Goal: Find specific page/section: Find specific page/section

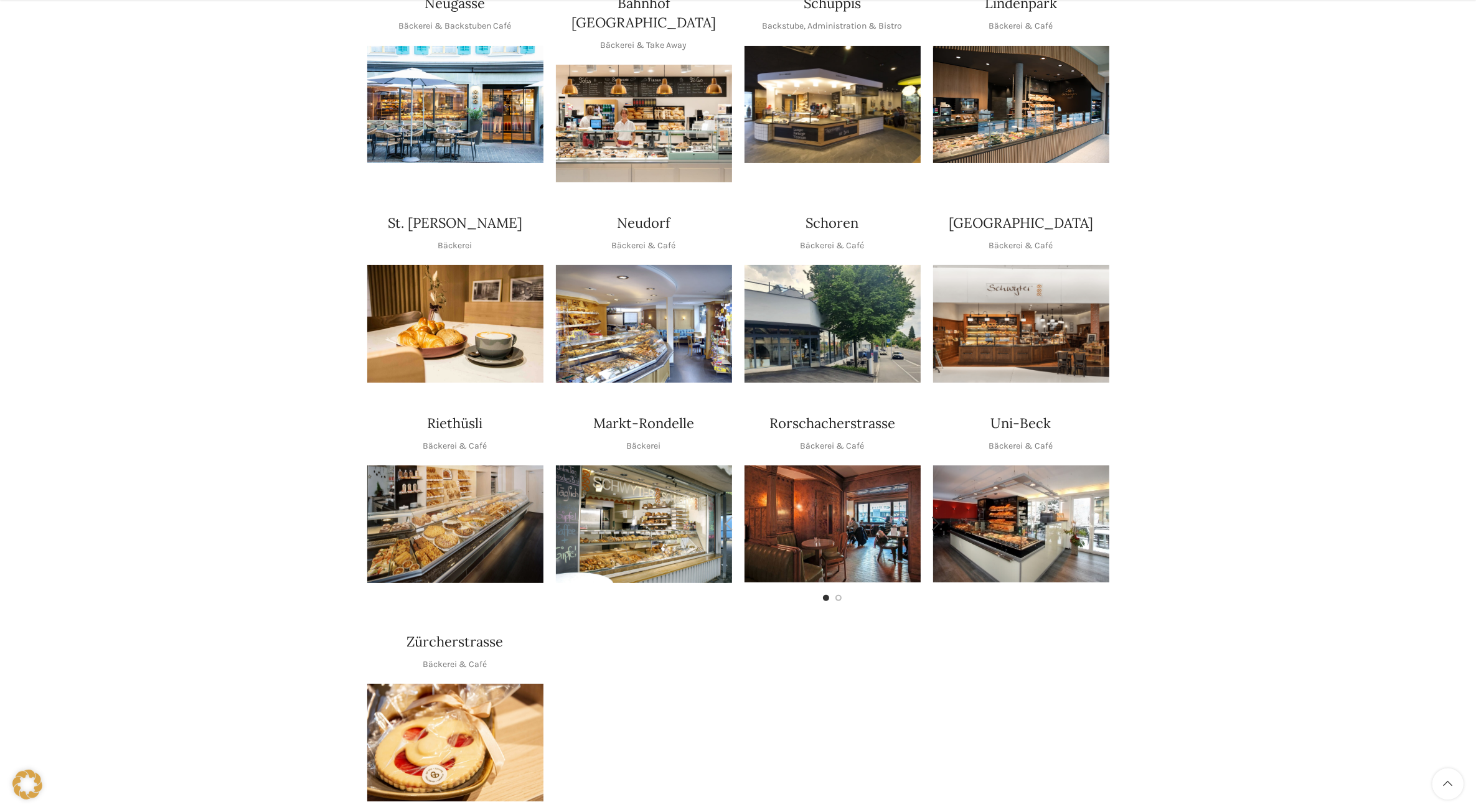
scroll to position [156, 0]
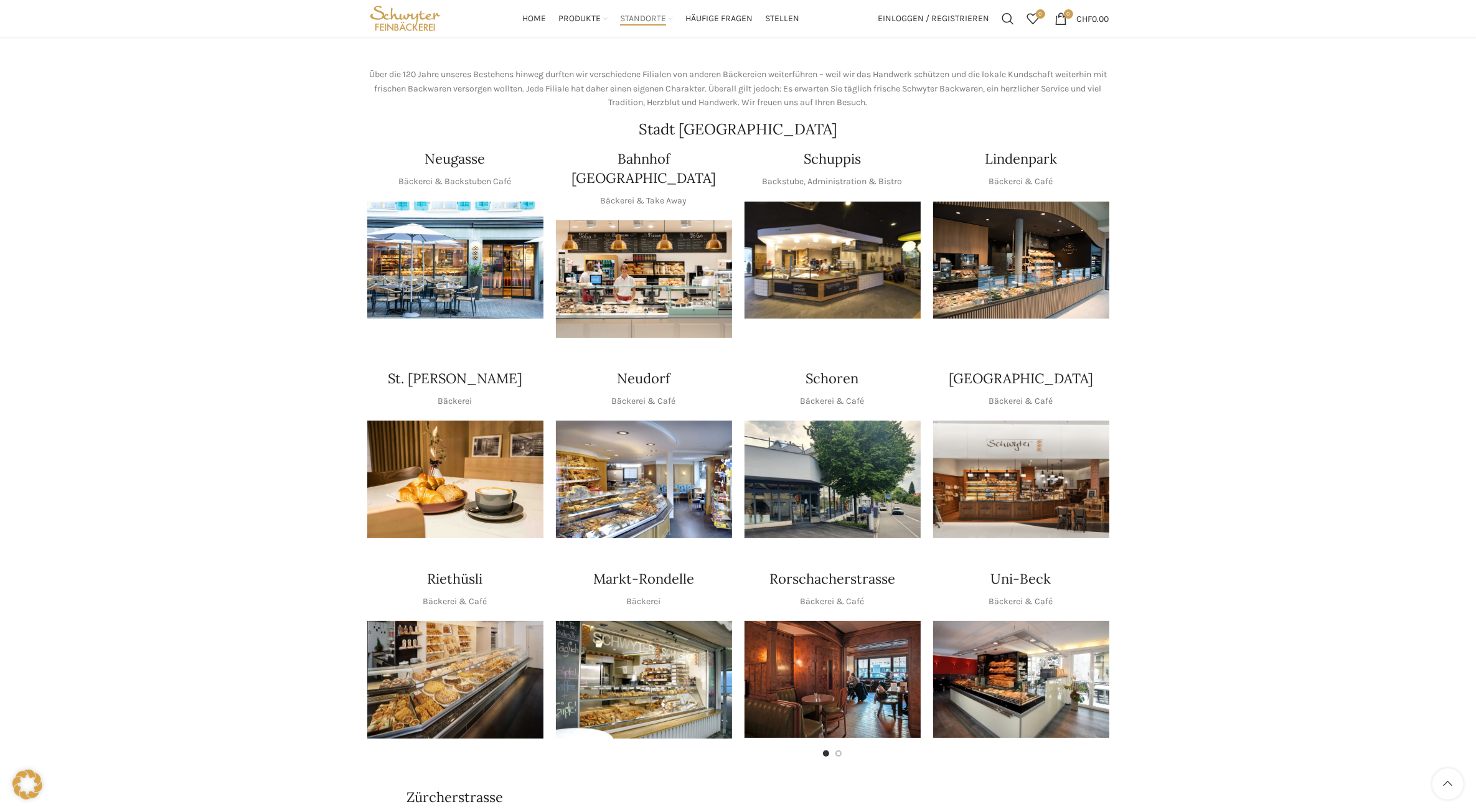
click at [865, 479] on img "1 / 1" at bounding box center [833, 479] width 176 height 117
click at [840, 630] on img "1 / 2" at bounding box center [833, 679] width 176 height 117
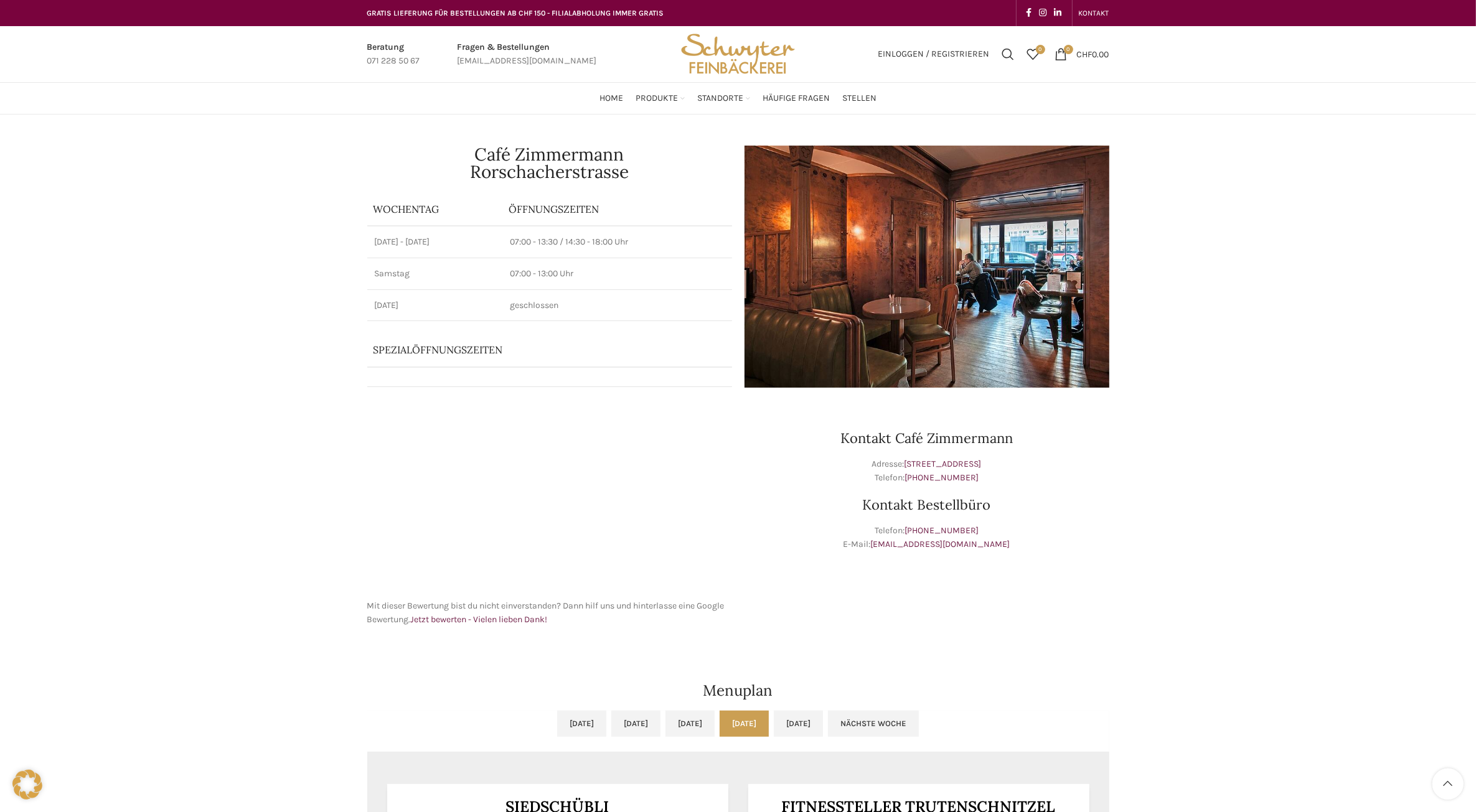
scroll to position [156, 0]
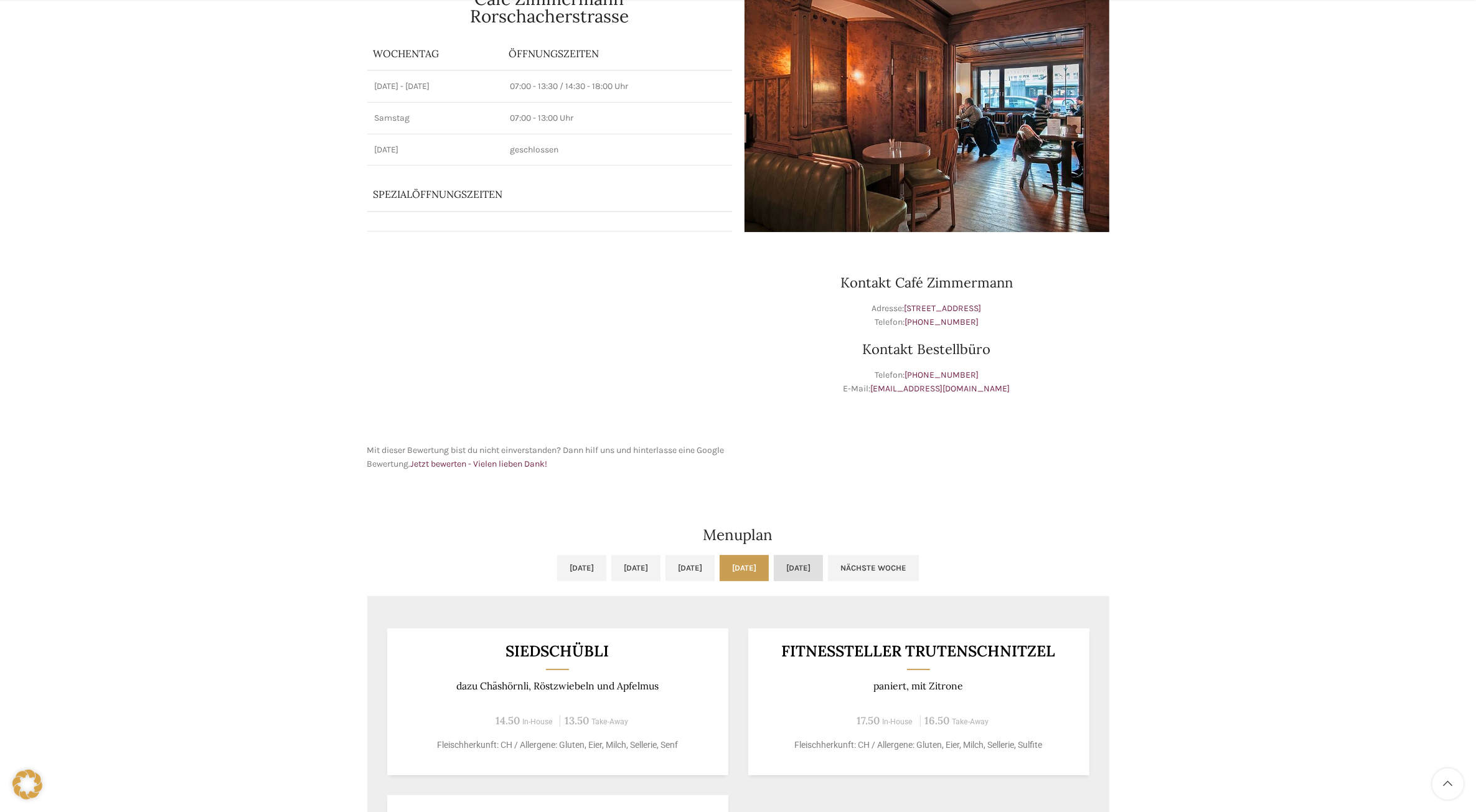
click at [823, 570] on link "Fr, 22.08.2025" at bounding box center [798, 568] width 49 height 26
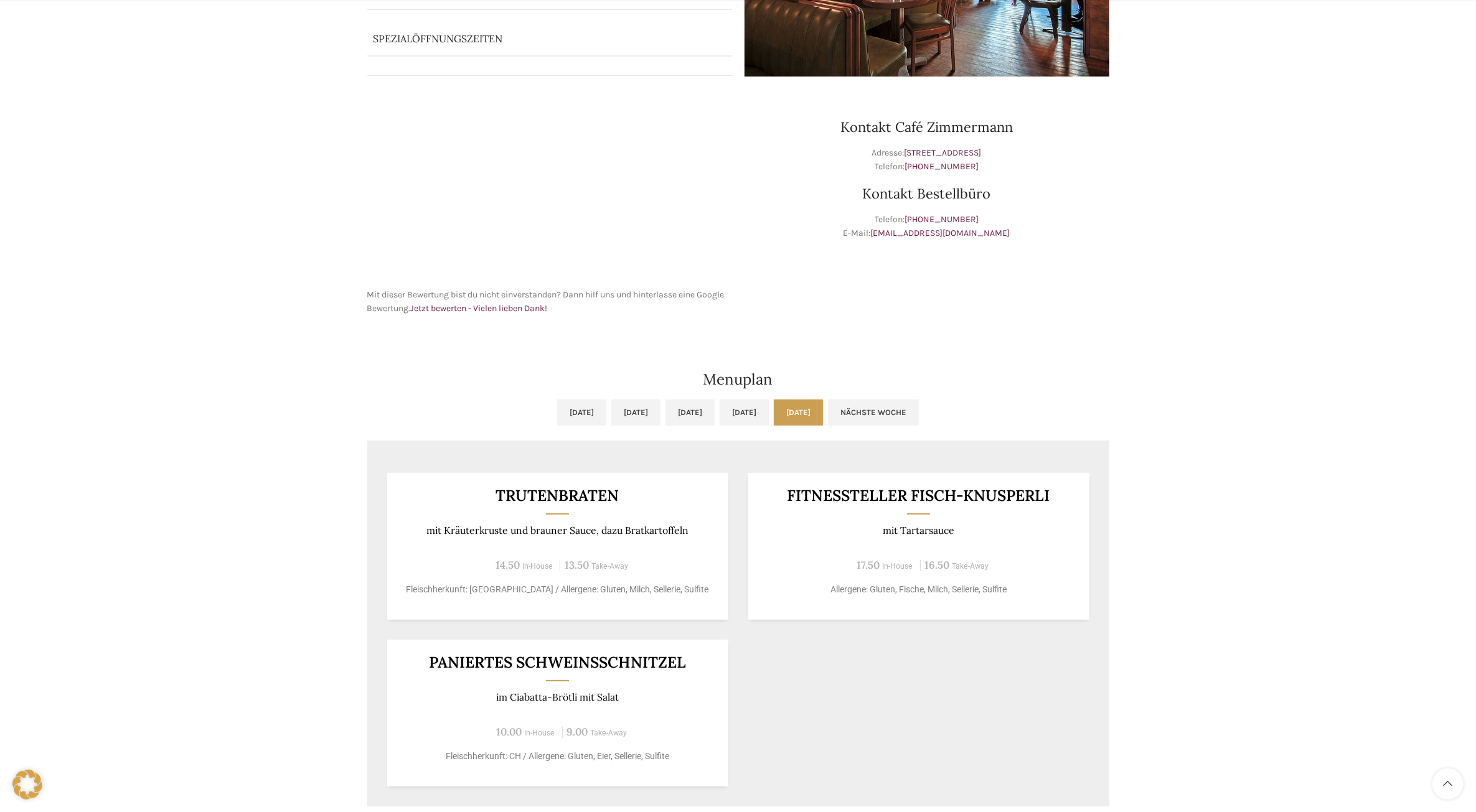
scroll to position [466, 0]
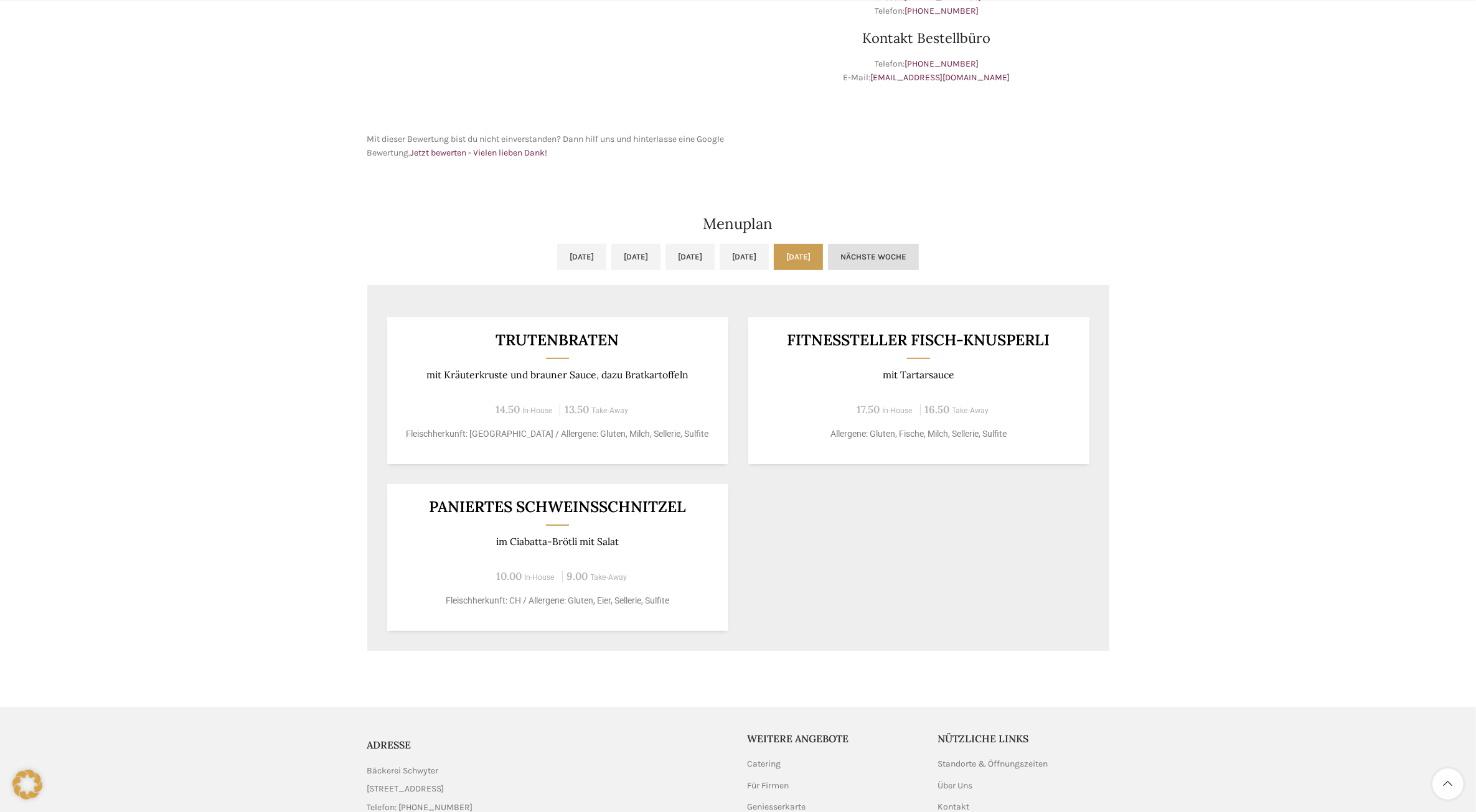
click at [919, 257] on link "Nächste Woche" at bounding box center [873, 257] width 91 height 26
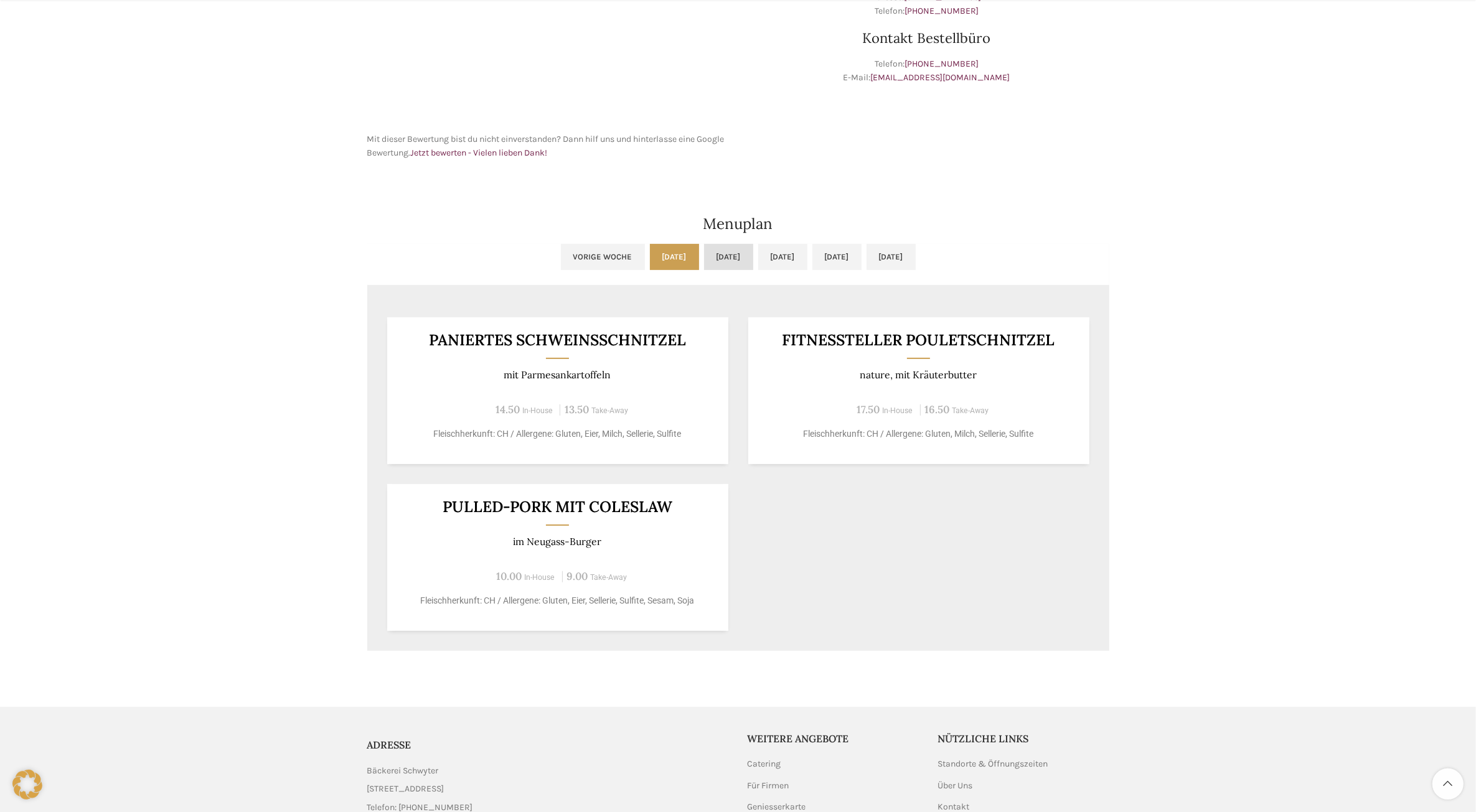
click at [704, 256] on link "Di, 26.08.2025" at bounding box center [728, 257] width 49 height 26
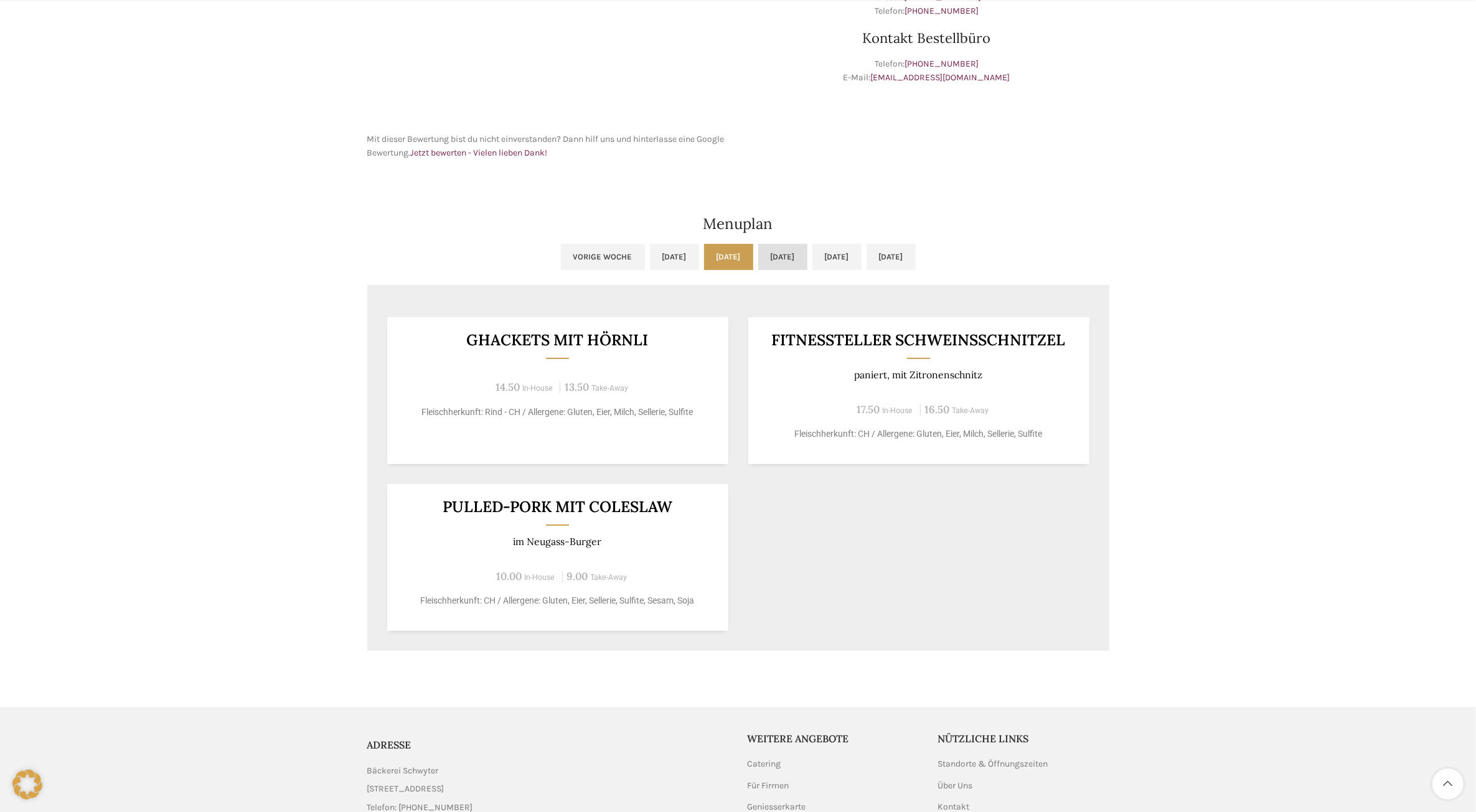
click at [808, 255] on link "Mi, 27.08.2025" at bounding box center [783, 257] width 49 height 26
click at [862, 263] on link "Do, 28.08.2025" at bounding box center [837, 257] width 49 height 26
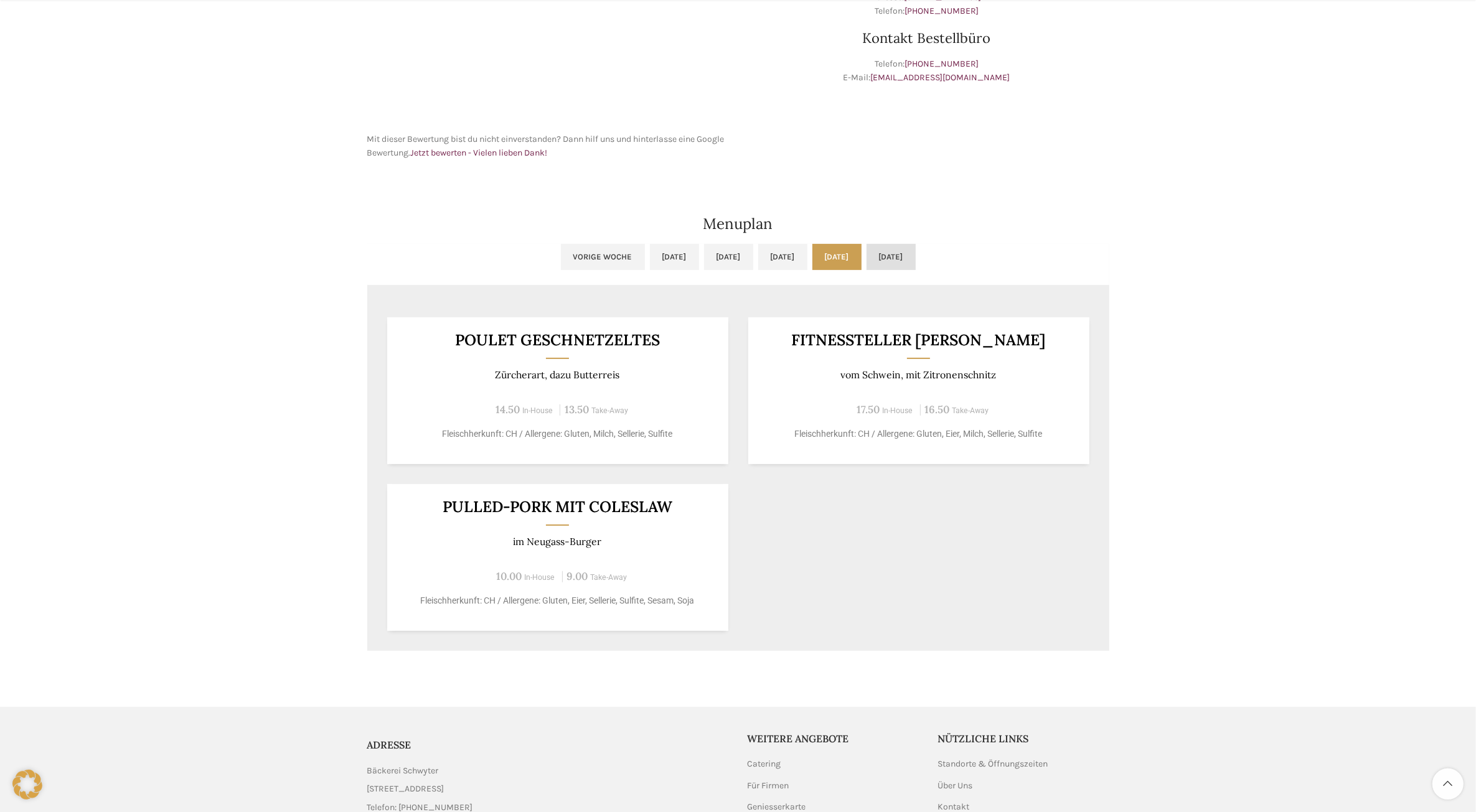
click at [916, 259] on link "Fr, 29.08.2025" at bounding box center [891, 257] width 49 height 26
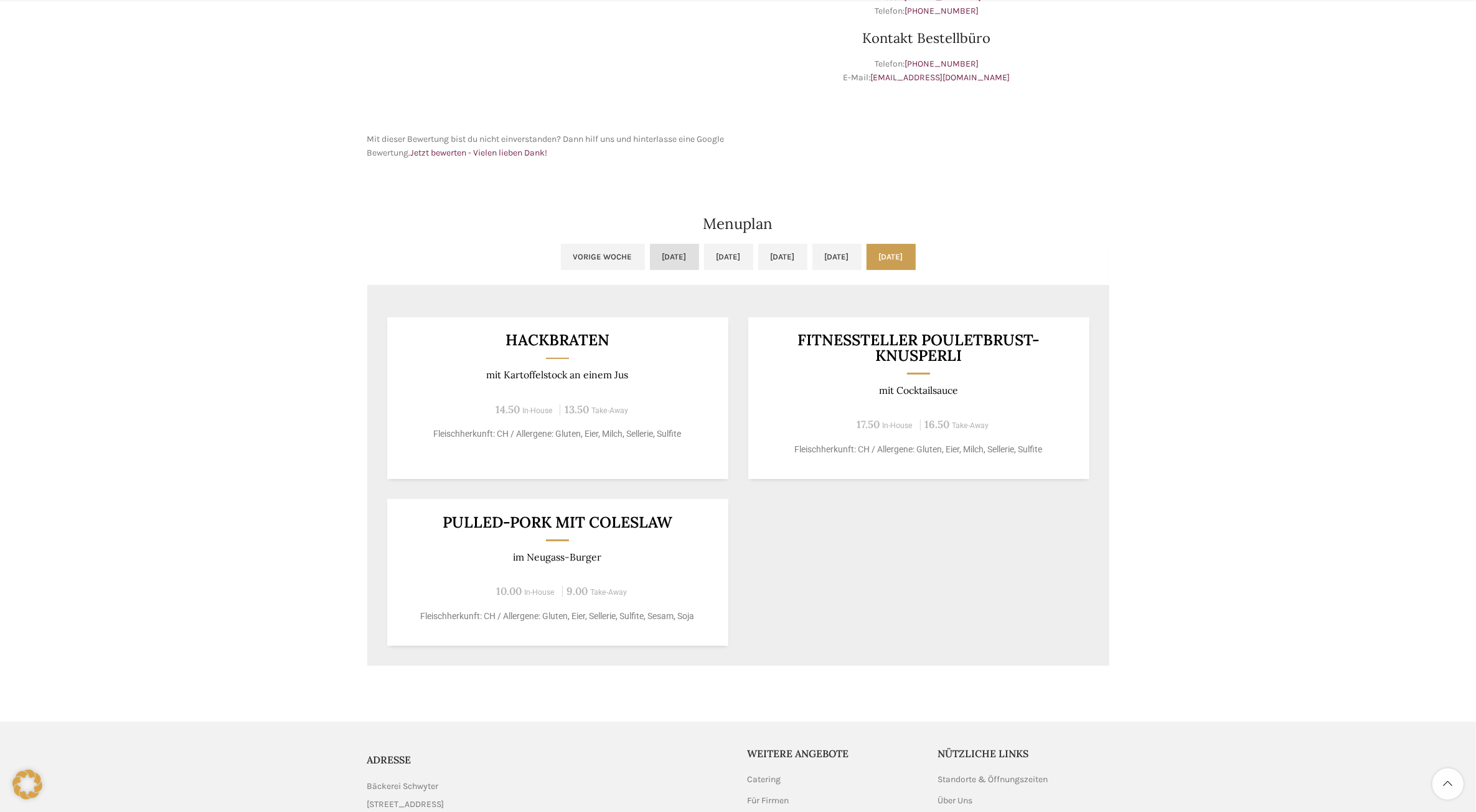
click at [650, 262] on link "Mo, 25.08.2025" at bounding box center [674, 257] width 49 height 26
